Goal: Information Seeking & Learning: Understand process/instructions

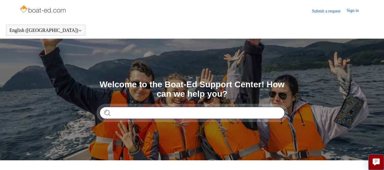
click at [218, 111] on input "Search" at bounding box center [192, 113] width 185 height 12
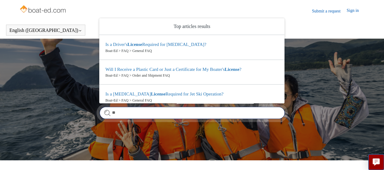
type input "*"
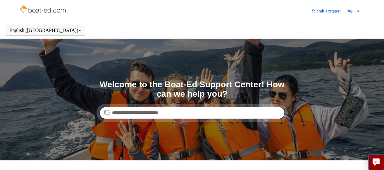
type input "**********"
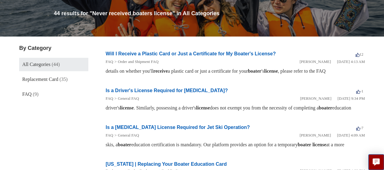
scroll to position [61, 0]
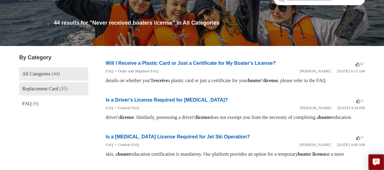
click at [46, 87] on span "Replacement Card" at bounding box center [40, 88] width 36 height 5
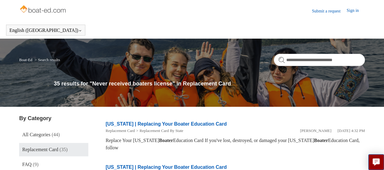
click at [350, 10] on link "Sign in" at bounding box center [356, 10] width 18 height 7
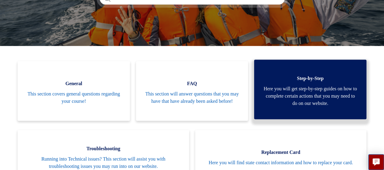
scroll to position [165, 0]
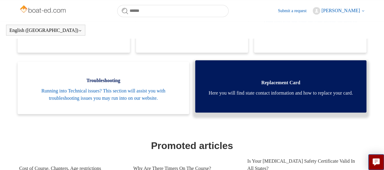
click at [286, 90] on span "Here you will find state contact information and how to replace your card." at bounding box center [280, 92] width 153 height 7
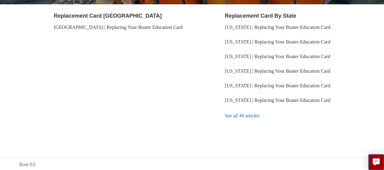
click at [238, 116] on link "See all 49 articles" at bounding box center [295, 115] width 140 height 16
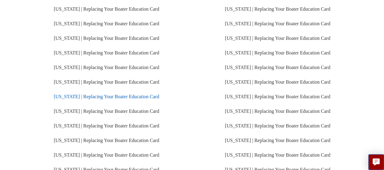
click at [122, 96] on link "[US_STATE] | Replacing Your Boater Education Card" at bounding box center [106, 96] width 105 height 5
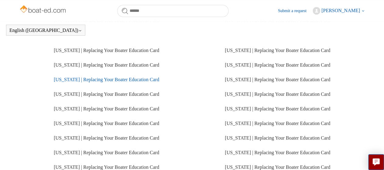
scroll to position [104, 0]
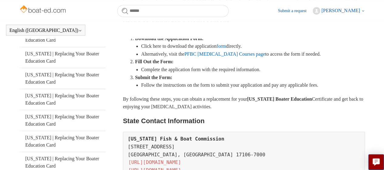
scroll to position [135, 0]
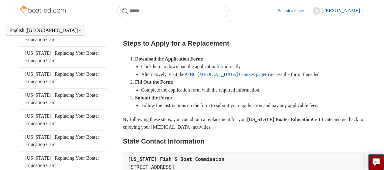
click at [226, 66] on link "form" at bounding box center [220, 66] width 9 height 5
